Goal: Task Accomplishment & Management: Manage account settings

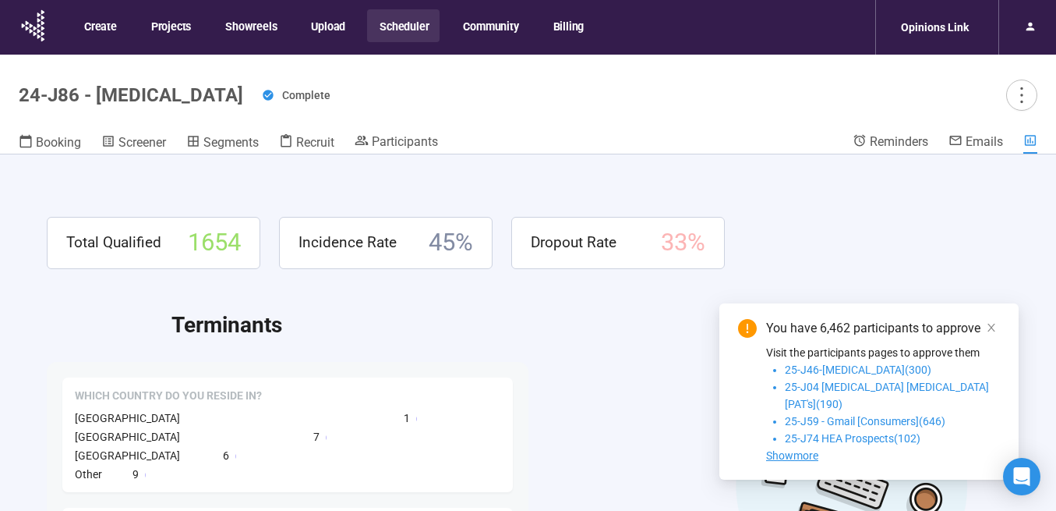
click at [411, 23] on button "Scheduler" at bounding box center [403, 25] width 73 height 33
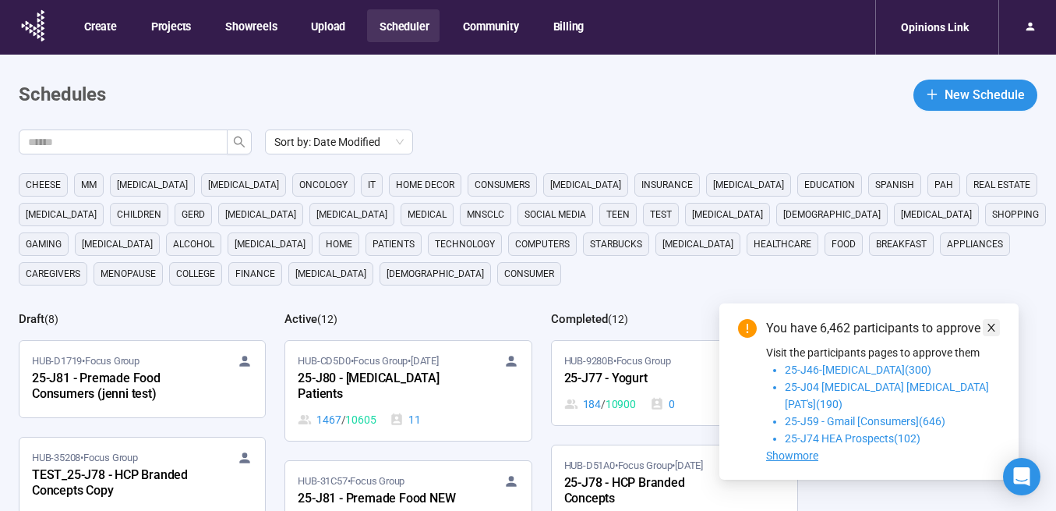
click at [996, 333] on icon "close" at bounding box center [991, 327] width 11 height 11
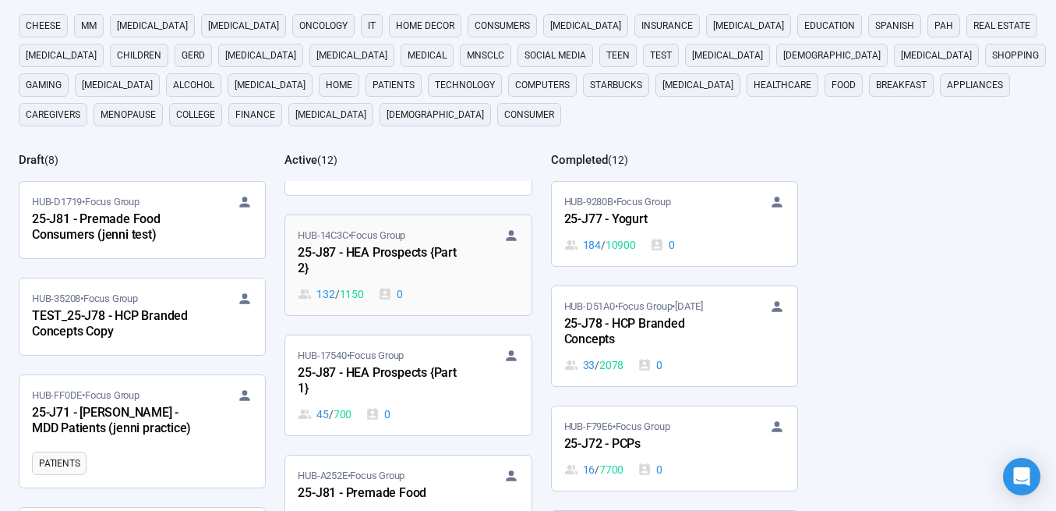
scroll to position [415, 0]
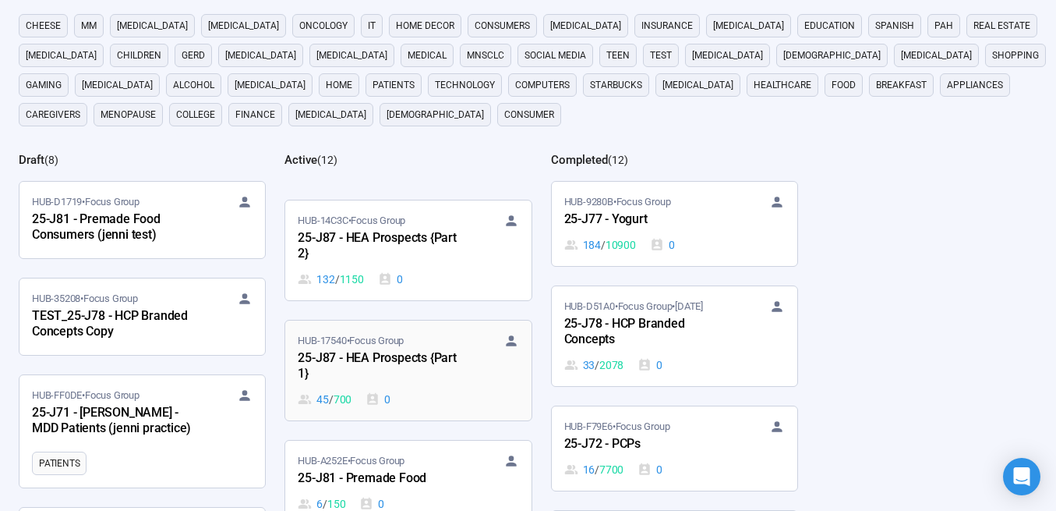
click at [372, 358] on div "25-J87 - HEA Prospects {Part 1}" at bounding box center [384, 367] width 172 height 36
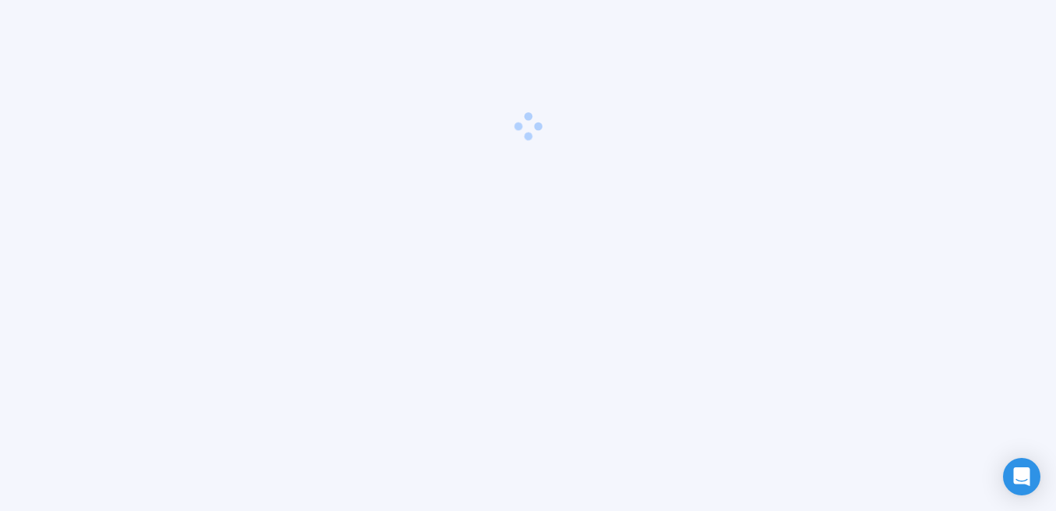
scroll to position [55, 0]
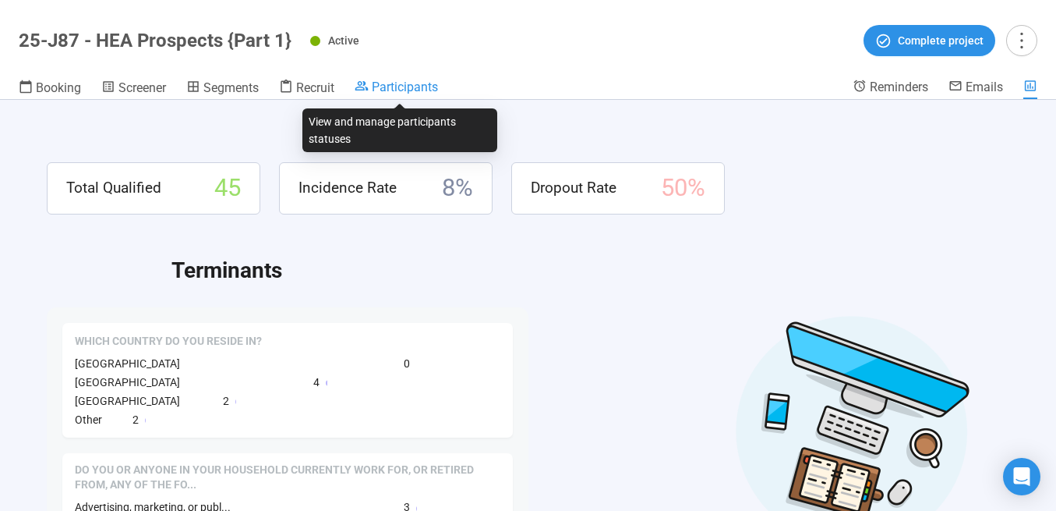
click at [394, 85] on span "Participants" at bounding box center [405, 87] width 66 height 15
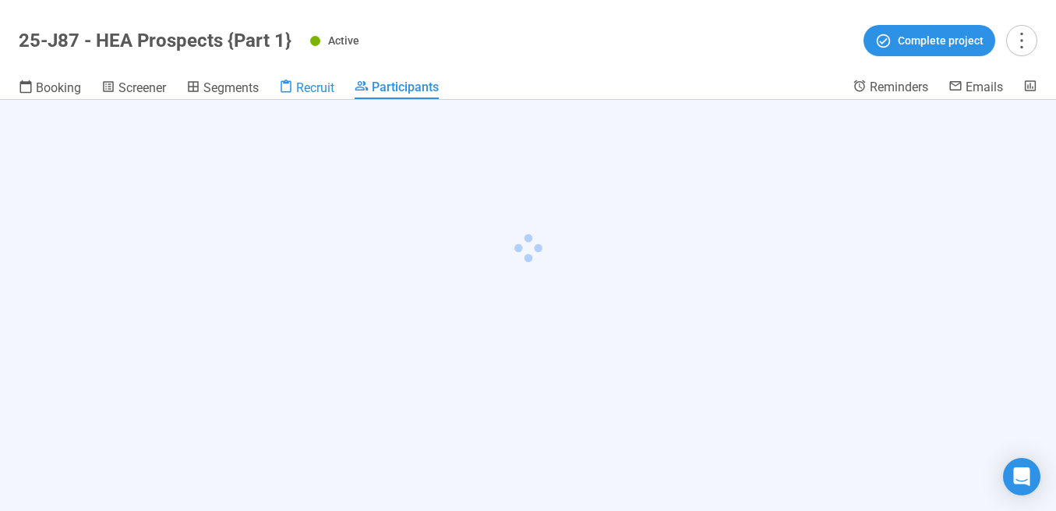
click at [311, 87] on span "Recruit" at bounding box center [315, 87] width 38 height 15
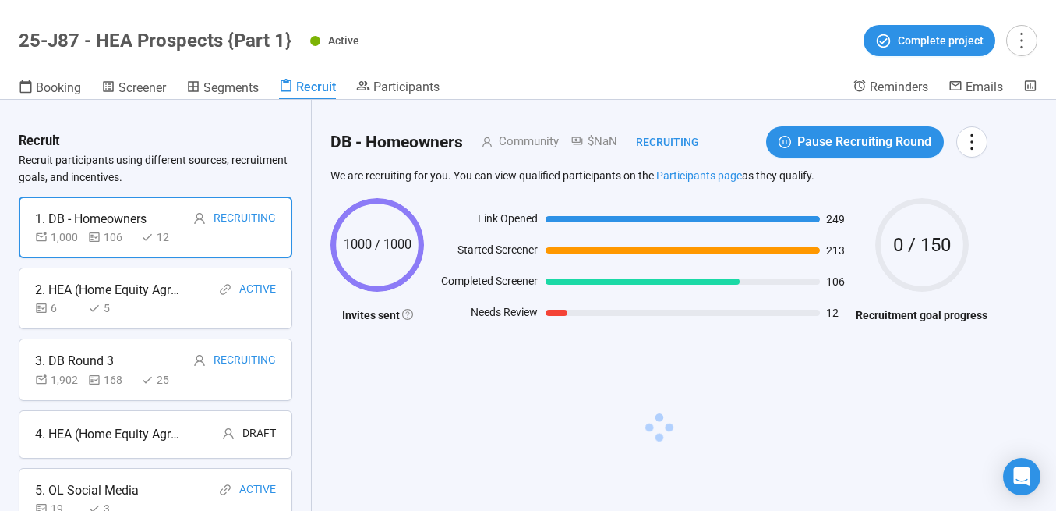
scroll to position [90, 0]
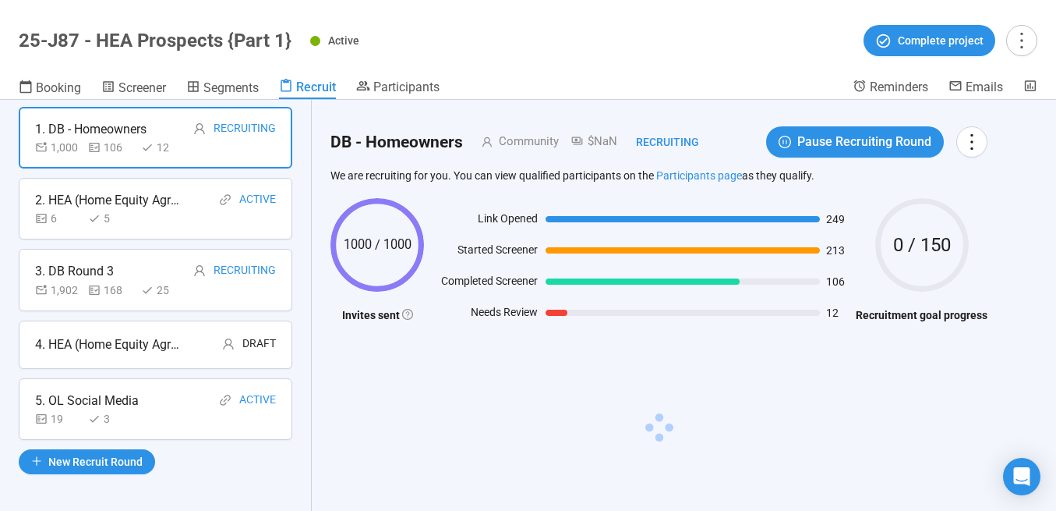
click at [150, 352] on div "4. HEA (Home Equity Agreement) Prospects" at bounding box center [109, 343] width 148 height 19
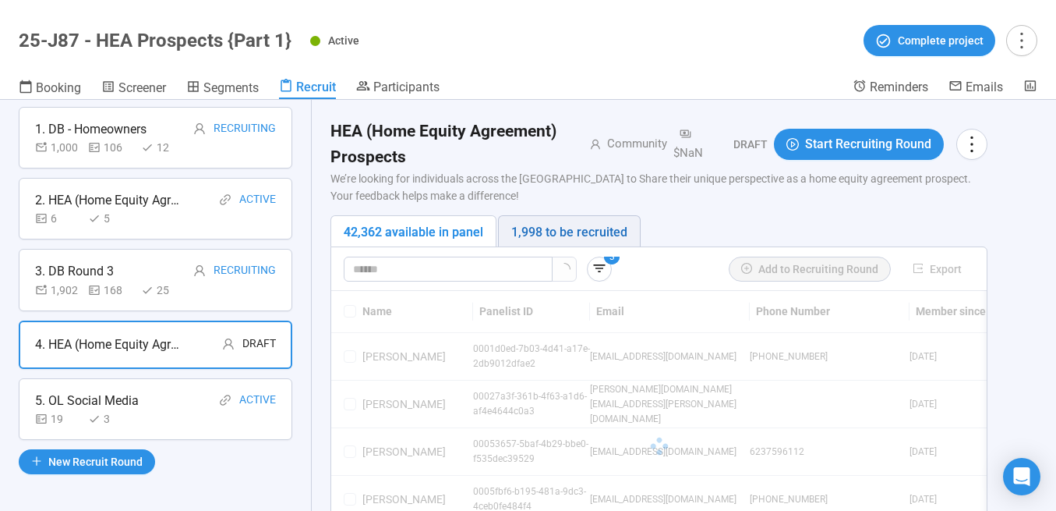
click at [533, 232] on div "1,998 to be recruited" at bounding box center [569, 231] width 116 height 19
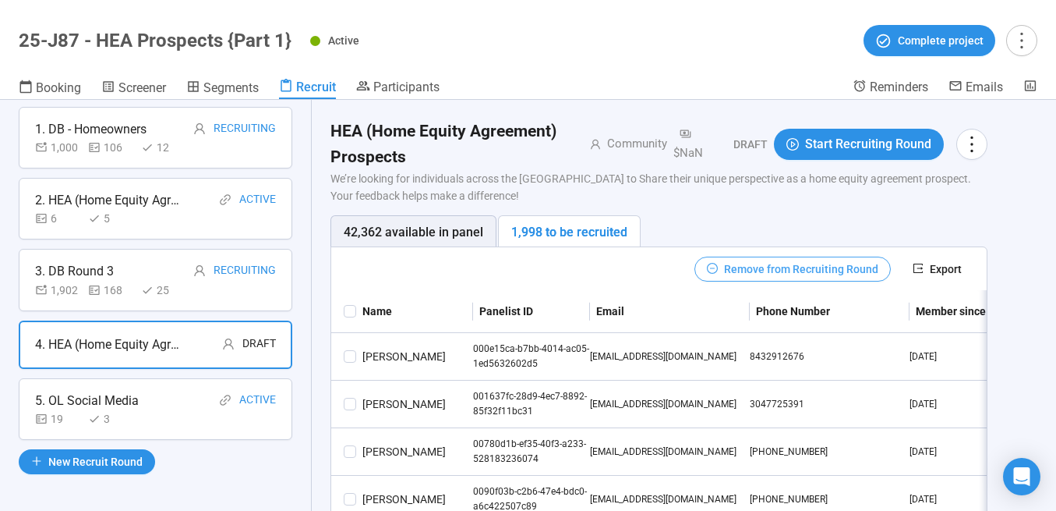
click at [748, 269] on span "Remove from Recruiting Round" at bounding box center [801, 268] width 154 height 17
click at [715, 268] on icon "minus-circle" at bounding box center [712, 268] width 5 height 1
click at [764, 267] on span "Remove from Recruiting Round" at bounding box center [801, 268] width 154 height 17
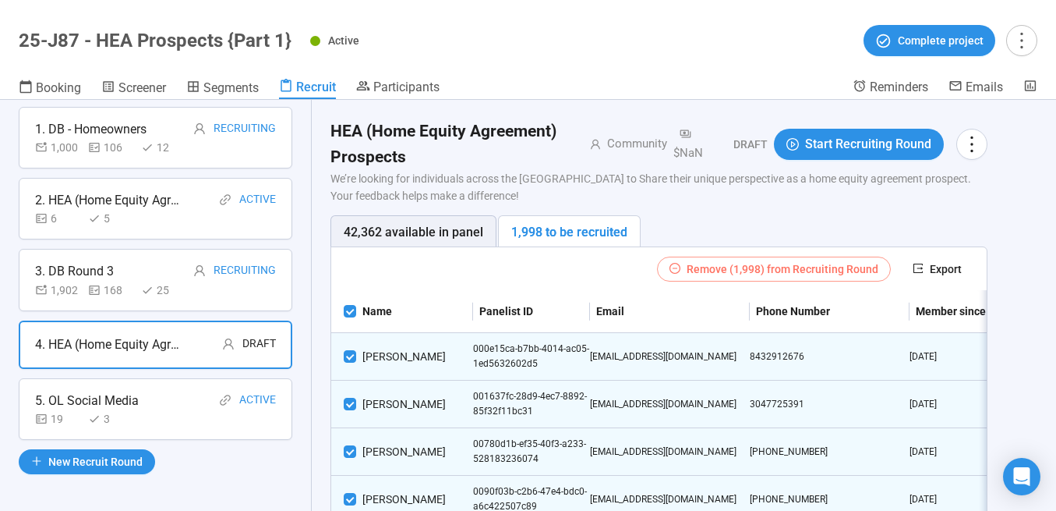
click at [722, 267] on span "Remove (1,998) from Recruiting Round" at bounding box center [783, 268] width 192 height 17
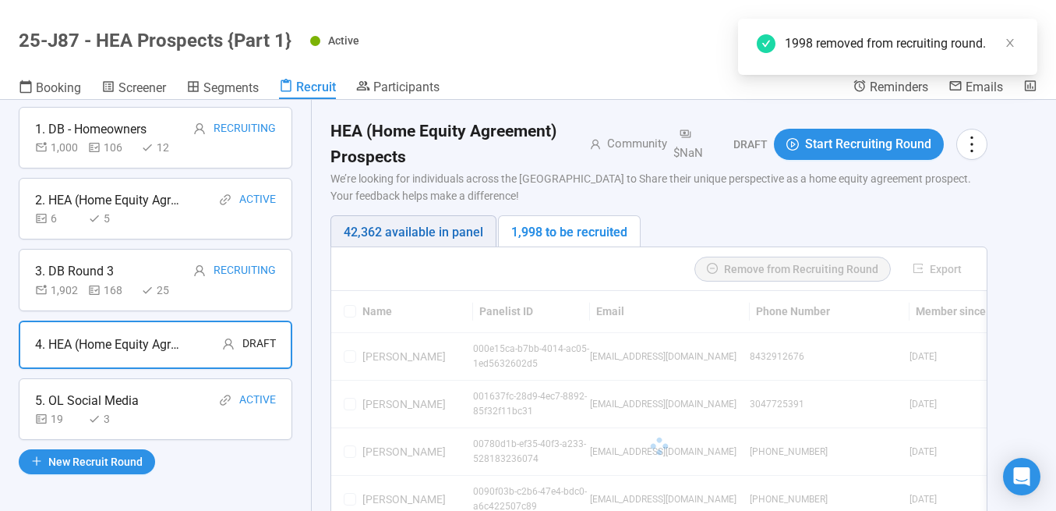
click at [426, 234] on div "42,362 available in panel" at bounding box center [414, 231] width 140 height 19
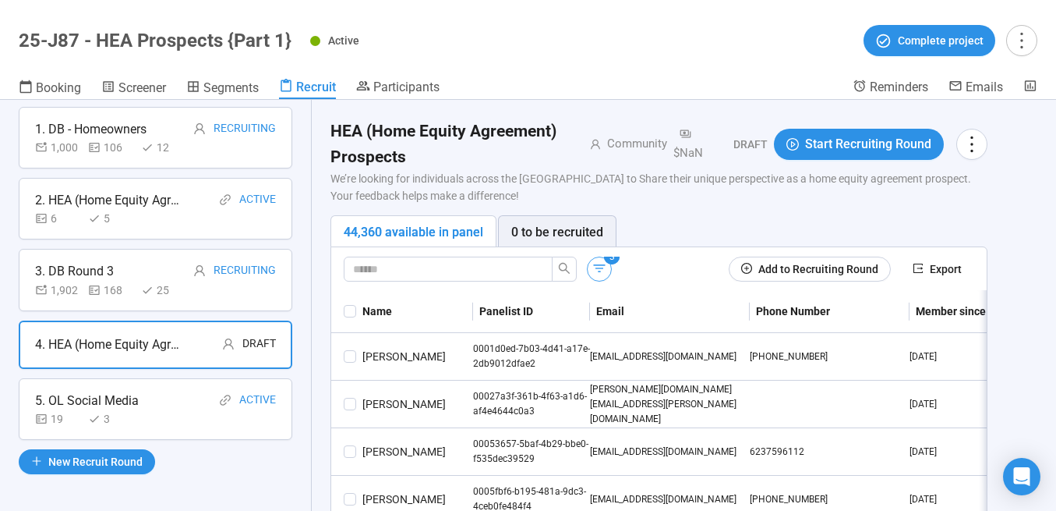
click at [604, 271] on icon "button" at bounding box center [600, 268] width 16 height 16
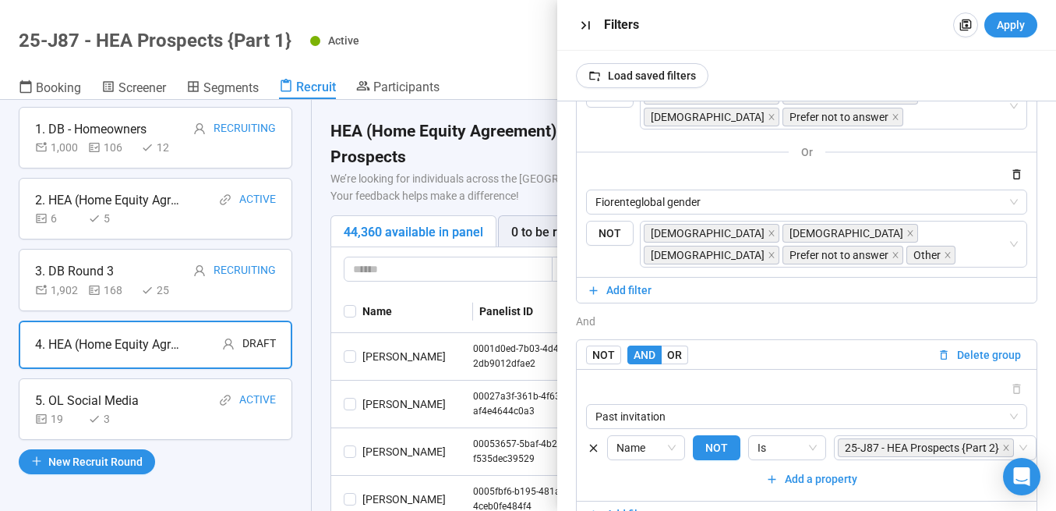
scroll to position [697, 0]
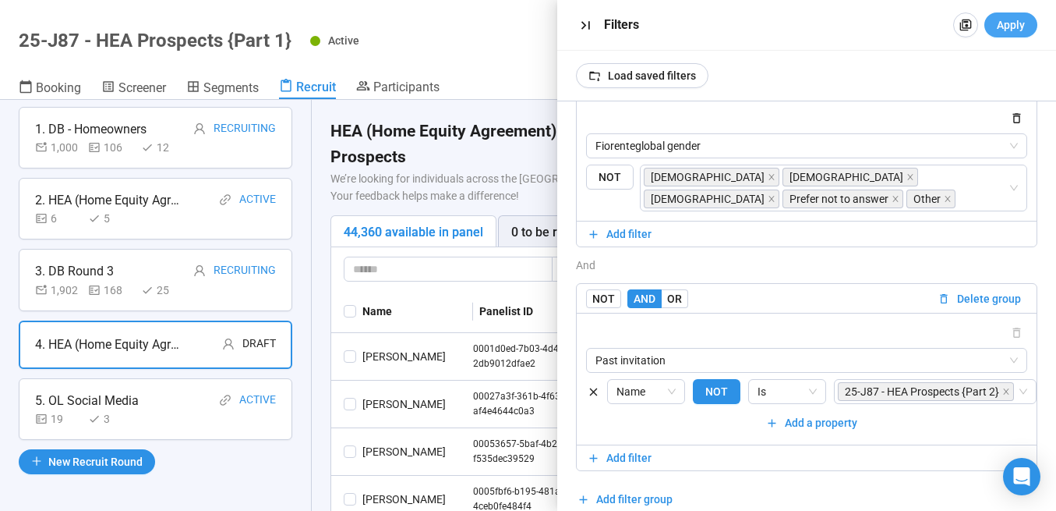
click at [1017, 23] on span "Apply" at bounding box center [1011, 24] width 28 height 17
click at [588, 23] on icon "button" at bounding box center [586, 25] width 16 height 16
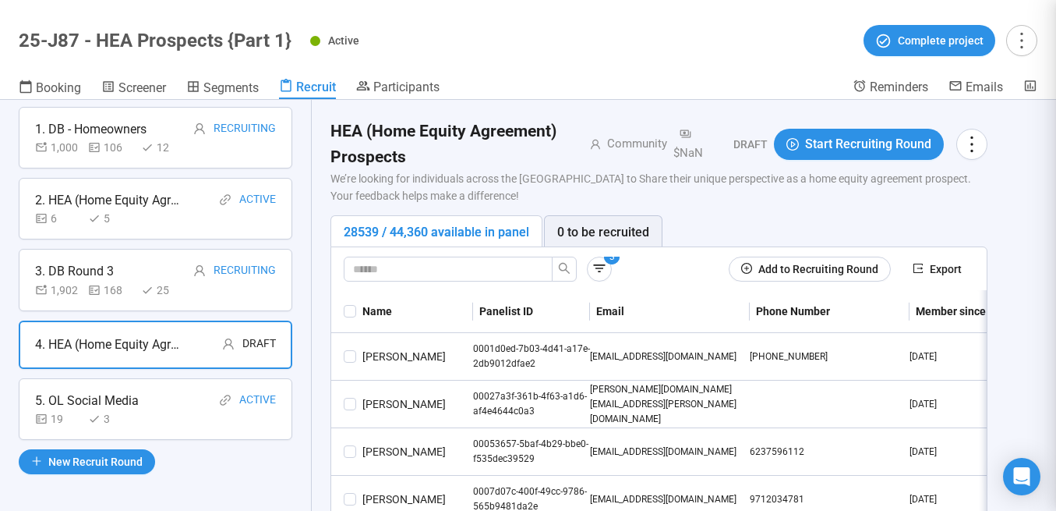
scroll to position [783, 0]
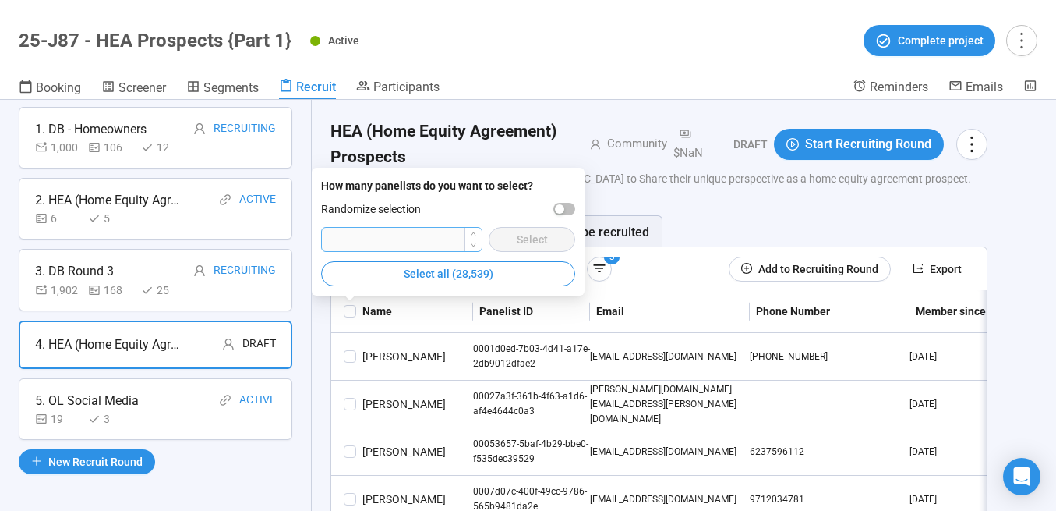
click at [389, 241] on input "number" at bounding box center [402, 239] width 160 height 23
click at [377, 236] on div "28539 / 44,360 available in panel" at bounding box center [437, 231] width 186 height 19
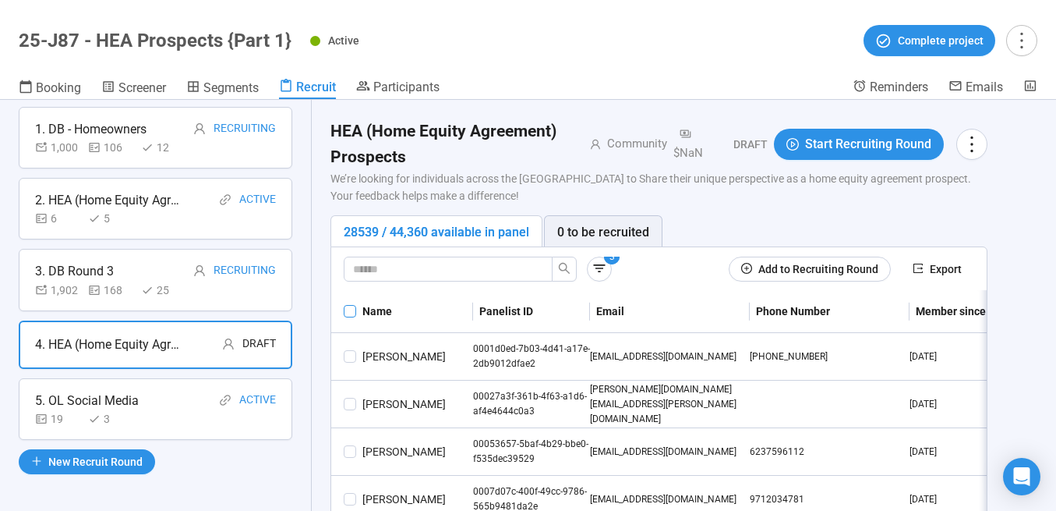
click at [345, 312] on span at bounding box center [350, 311] width 12 height 12
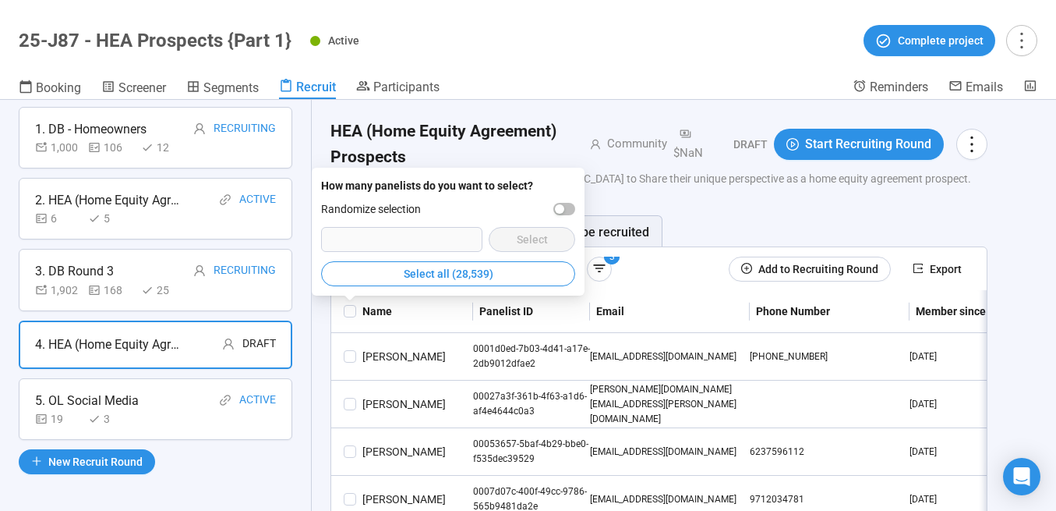
click at [432, 235] on input "number" at bounding box center [402, 239] width 160 height 23
click at [396, 240] on input "number" at bounding box center [402, 239] width 160 height 23
click at [561, 207] on div "button" at bounding box center [559, 208] width 9 height 9
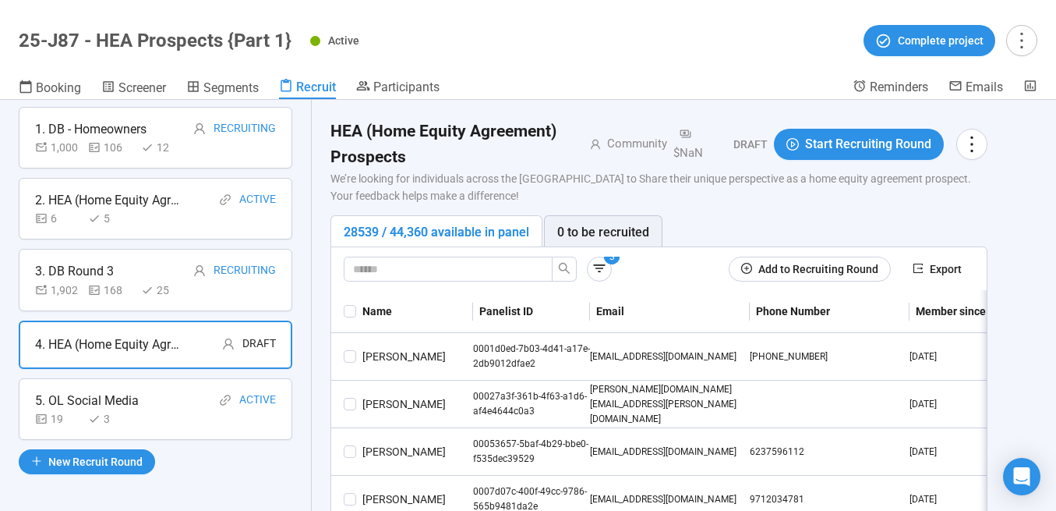
click at [568, 212] on div "HEA (Home Equity Agreement) Prospects Community $NaN Draft Start Recruiting Rou…" at bounding box center [659, 167] width 657 height 97
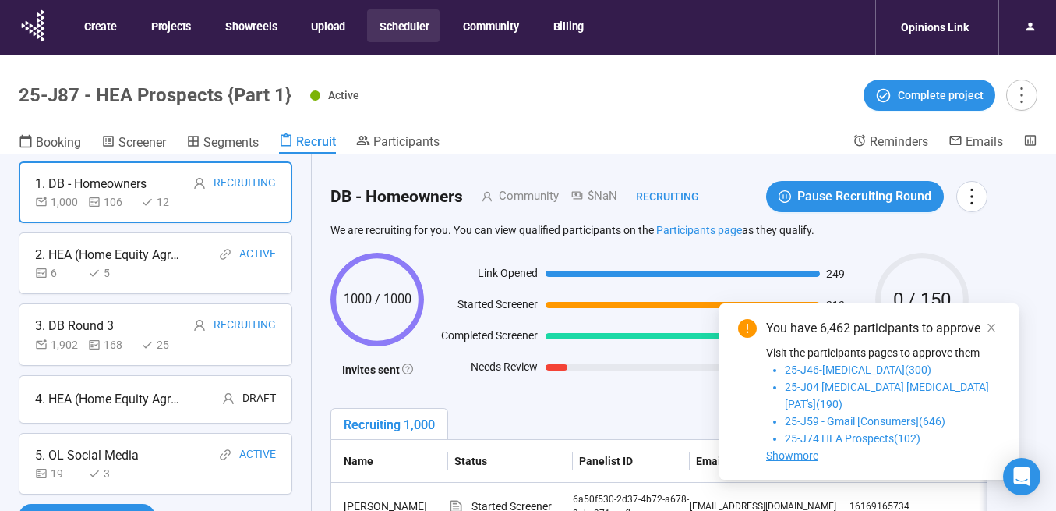
scroll to position [41, 0]
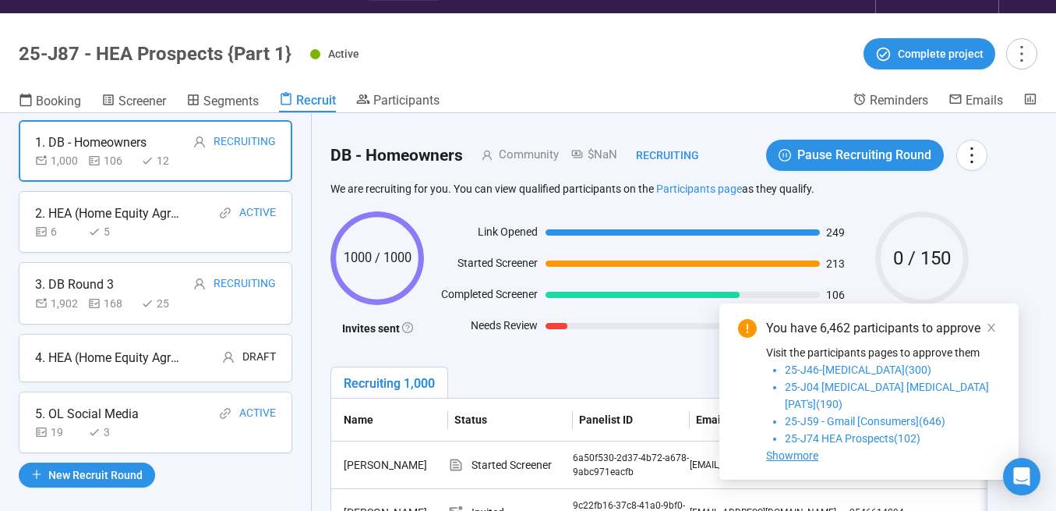
click at [164, 357] on div "4. HEA (Home Equity Agreement) Prospects" at bounding box center [109, 357] width 148 height 19
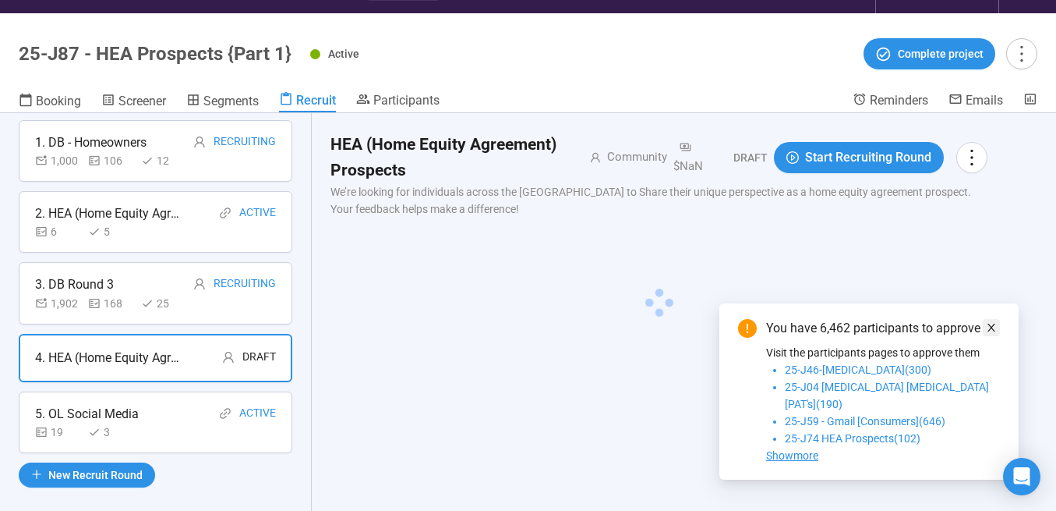
click at [987, 333] on icon "close" at bounding box center [991, 327] width 11 height 11
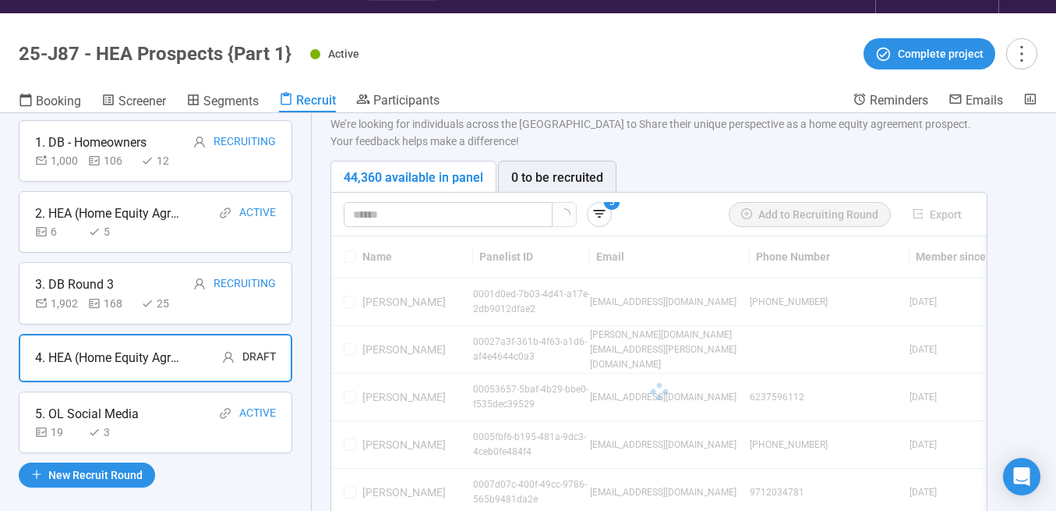
scroll to position [34, 0]
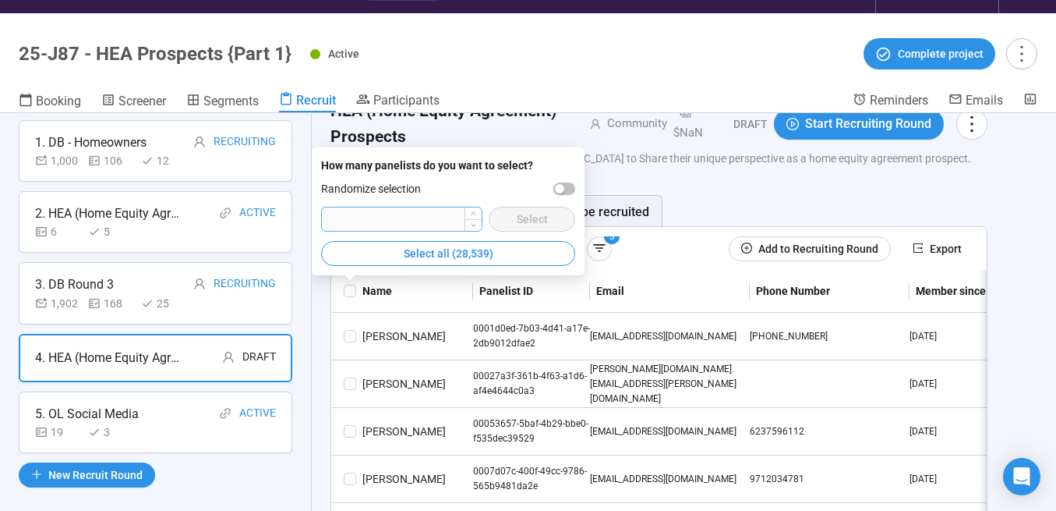
click at [412, 219] on input "number" at bounding box center [402, 218] width 160 height 23
click at [412, 219] on input "****" at bounding box center [402, 218] width 160 height 23
type input "****"
click at [562, 186] on div "button" at bounding box center [559, 188] width 9 height 9
click at [523, 215] on span "Select" at bounding box center [532, 219] width 31 height 17
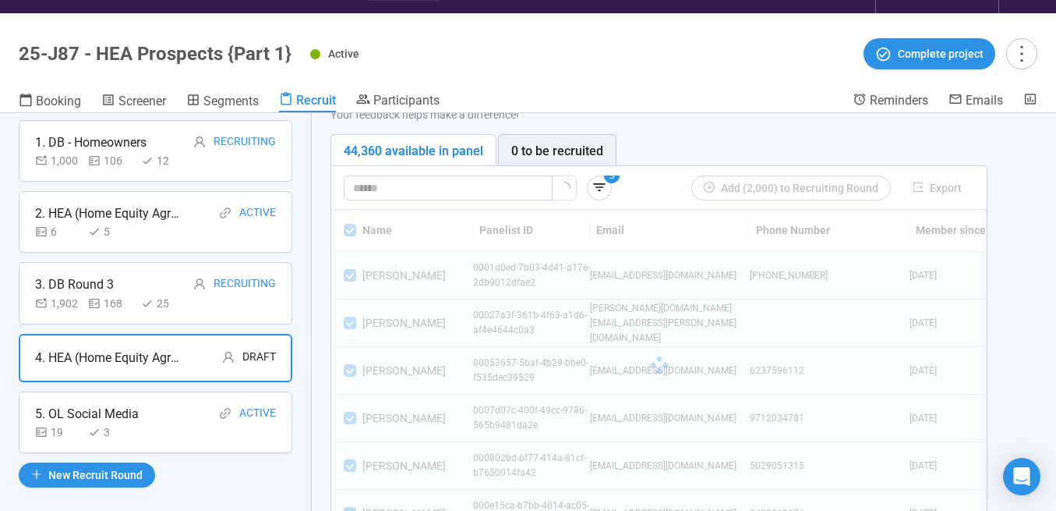
scroll to position [107, 0]
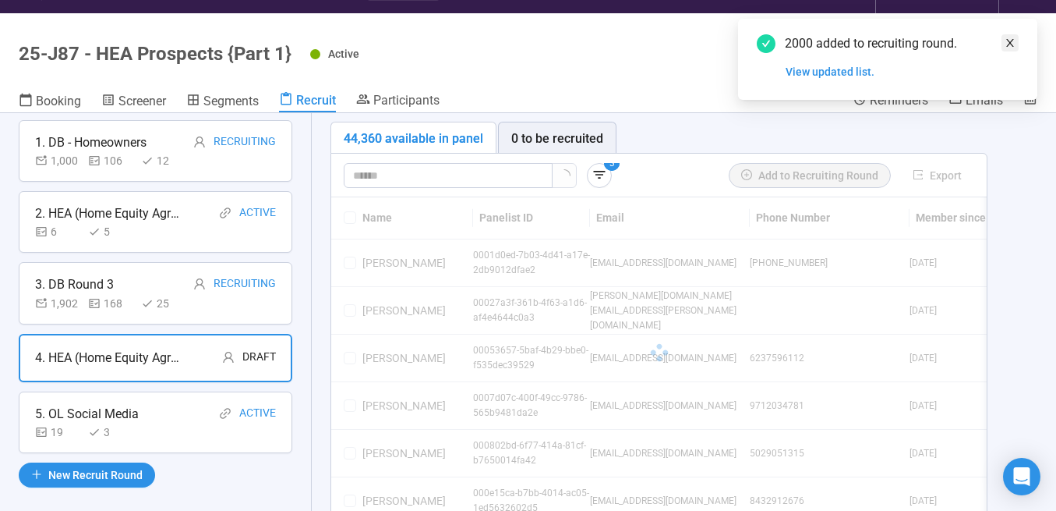
click at [1013, 41] on icon "close" at bounding box center [1010, 42] width 11 height 11
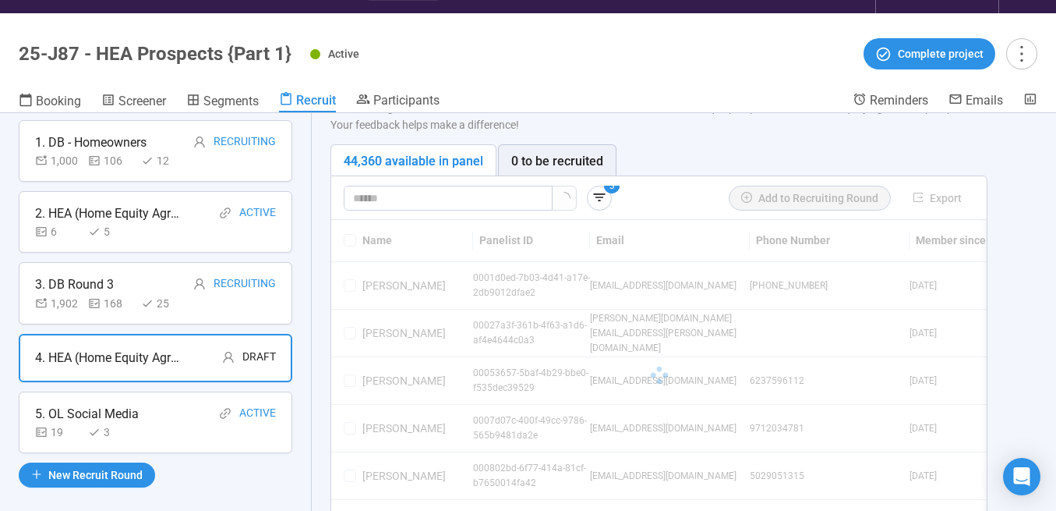
scroll to position [88, 0]
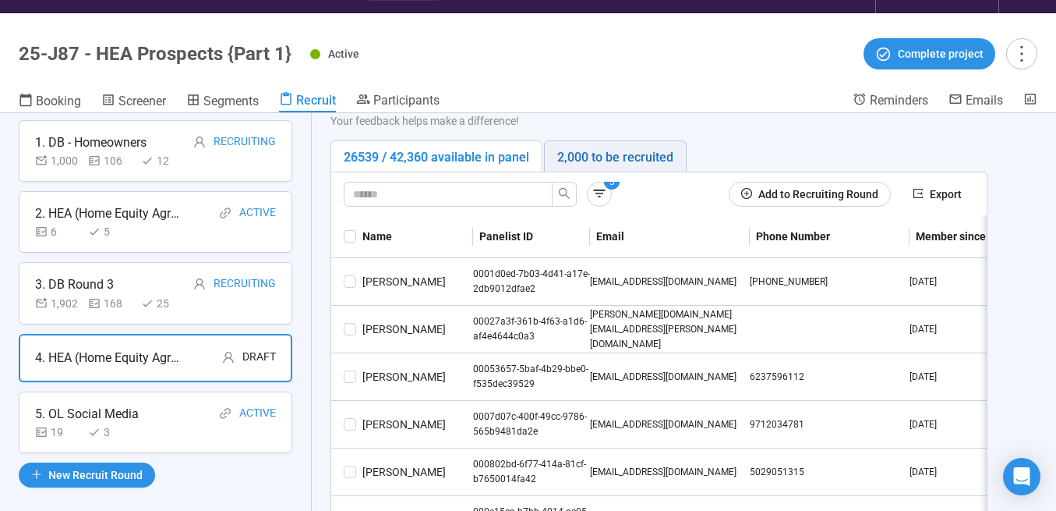
click at [619, 161] on div "2,000 to be recruited" at bounding box center [615, 156] width 116 height 19
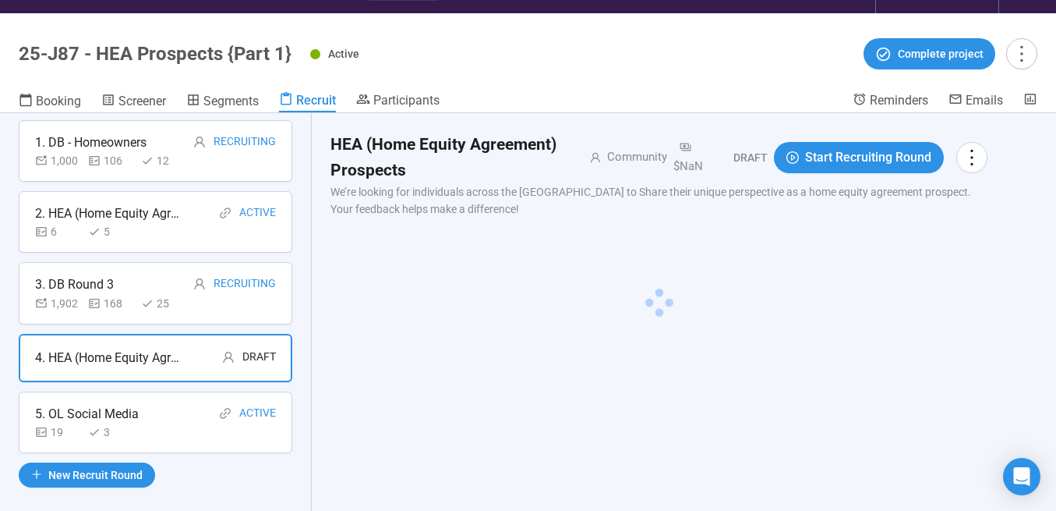
scroll to position [0, 0]
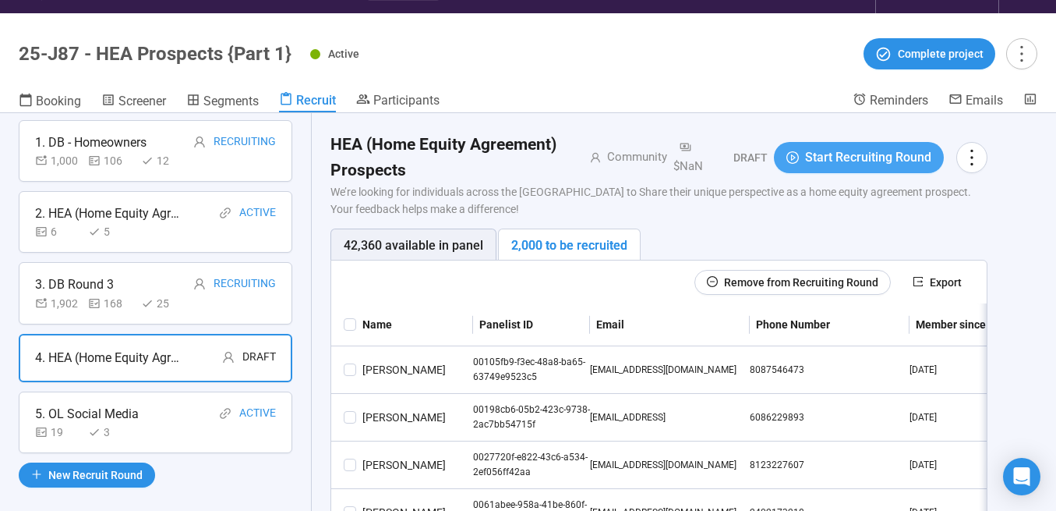
click at [802, 158] on button "Start Recruiting Round" at bounding box center [859, 157] width 170 height 31
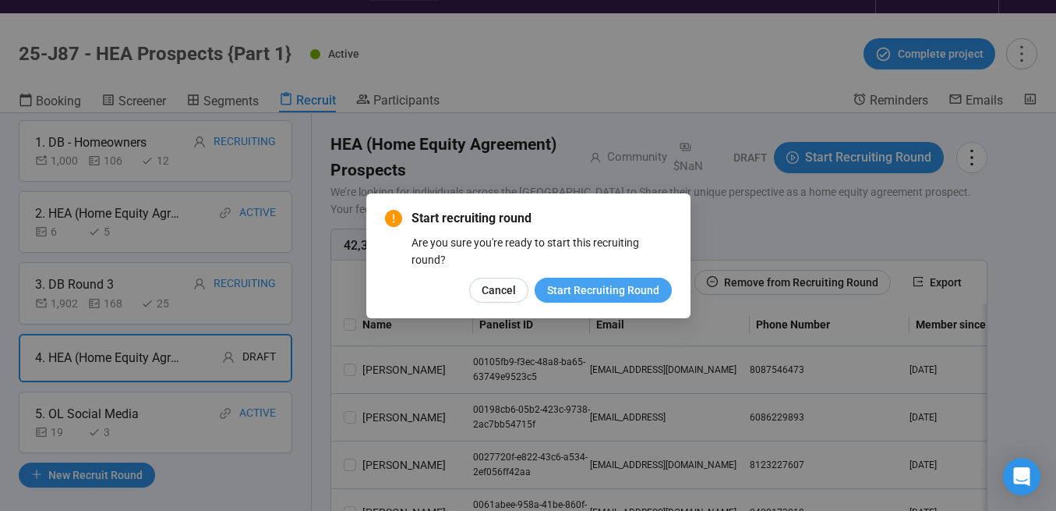
click at [571, 293] on span "Start Recruiting Round" at bounding box center [603, 289] width 112 height 17
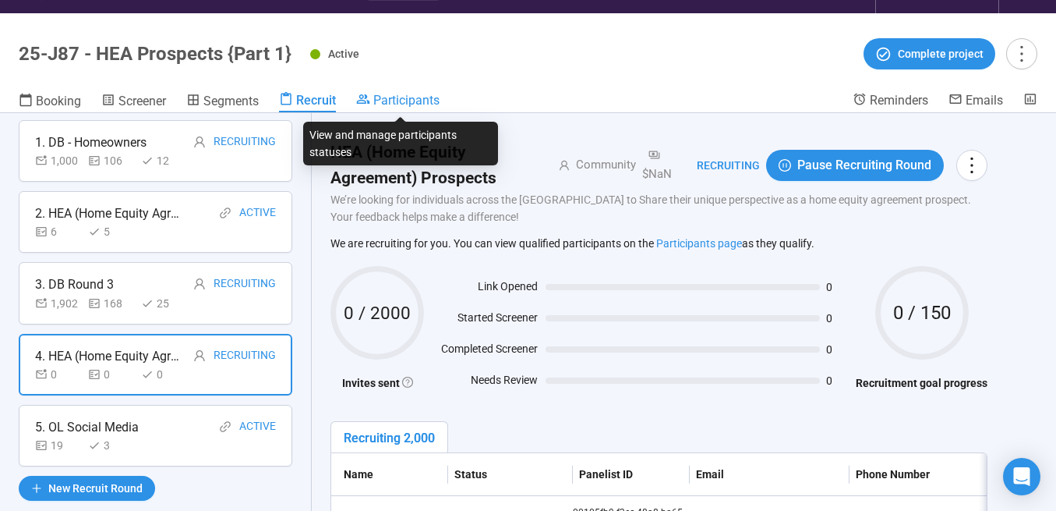
click at [403, 95] on span "Participants" at bounding box center [406, 100] width 66 height 15
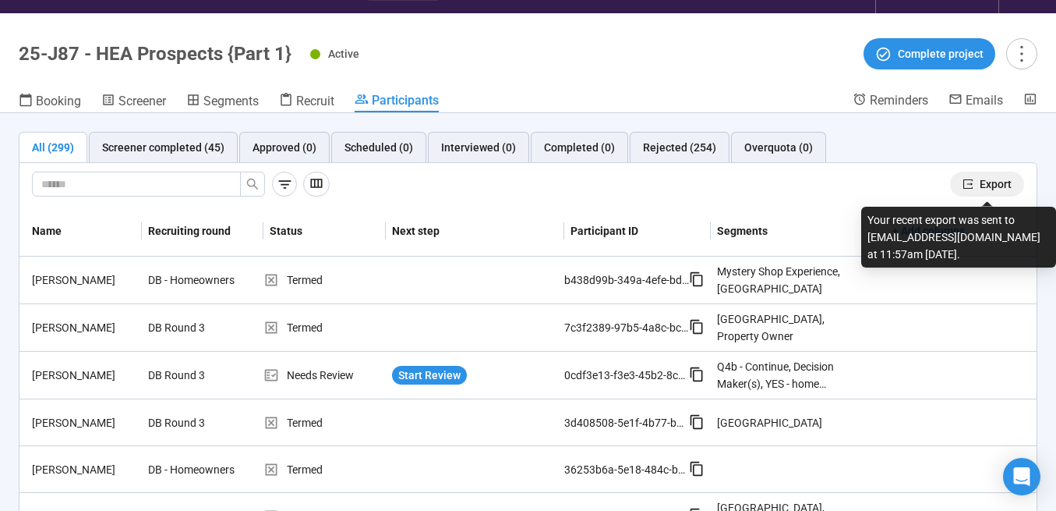
click at [989, 184] on span "Export" at bounding box center [996, 183] width 32 height 17
